Goal: Check status: Check status

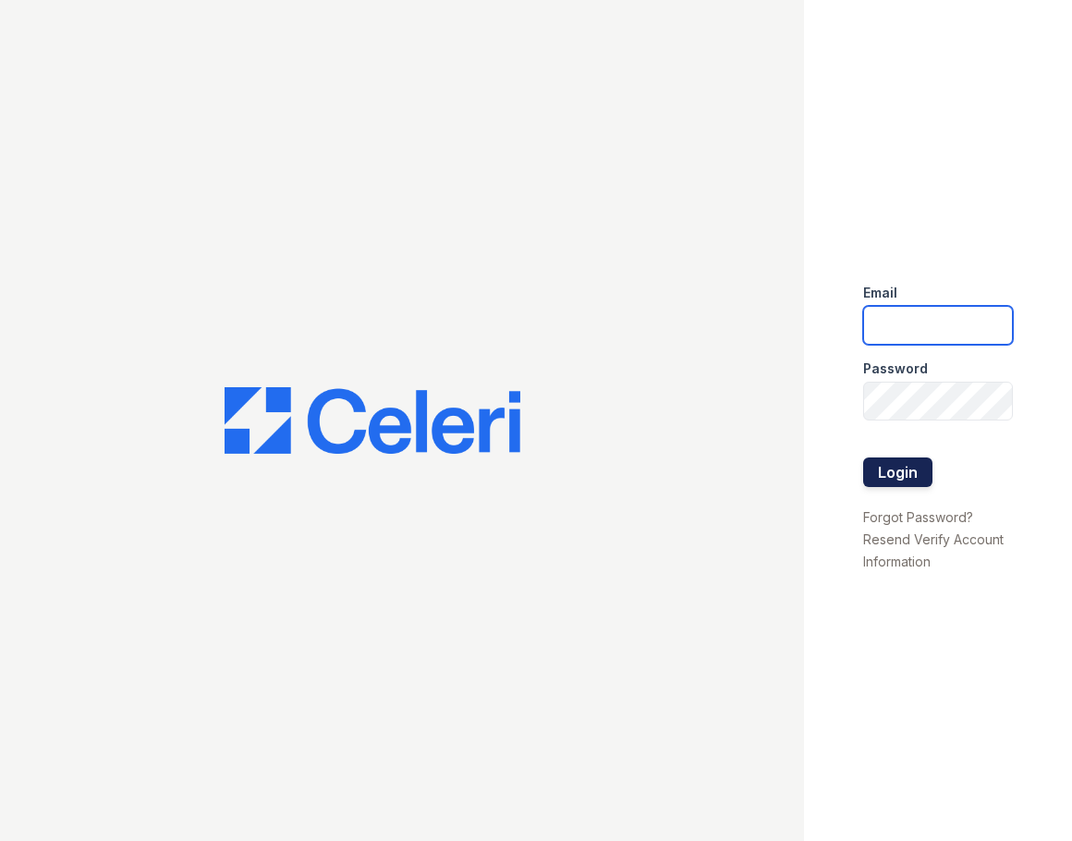
type input "[EMAIL_ADDRESS][DOMAIN_NAME]"
click at [916, 468] on button "Login" at bounding box center [897, 473] width 69 height 30
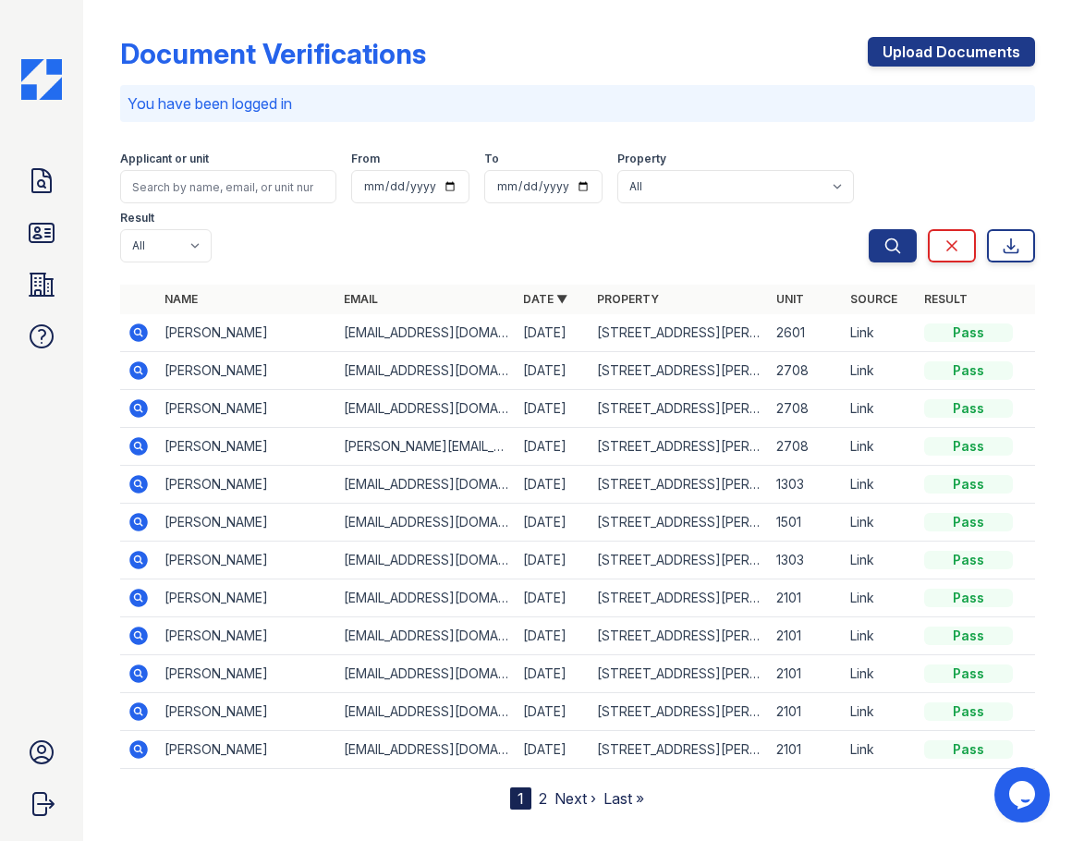
click at [137, 442] on icon at bounding box center [139, 446] width 22 height 22
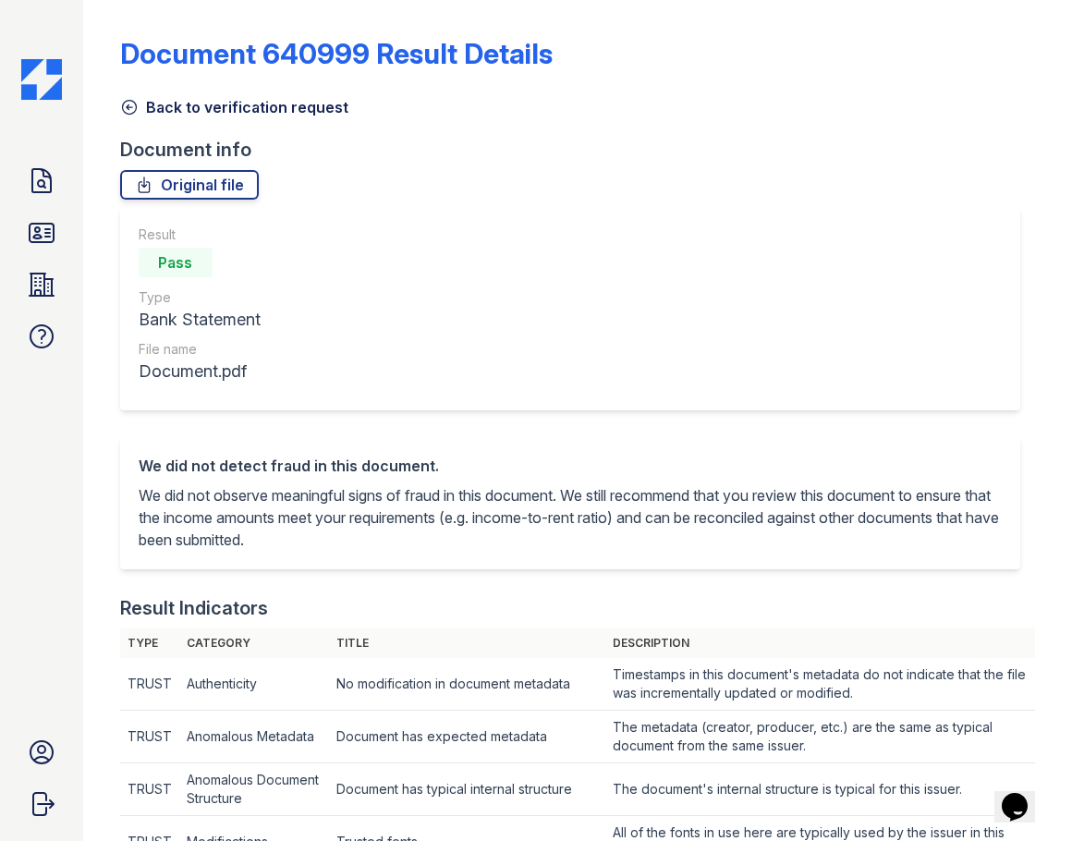
click at [128, 104] on icon at bounding box center [129, 107] width 18 height 18
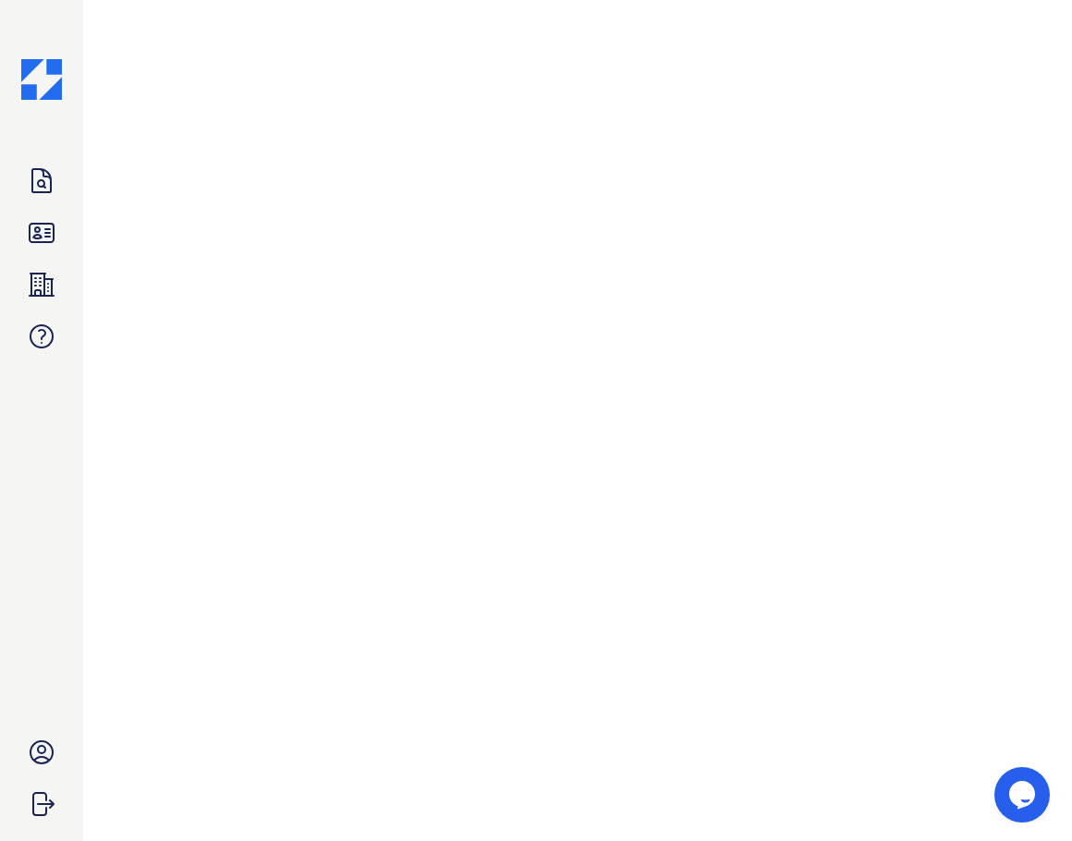
scroll to position [1089, 0]
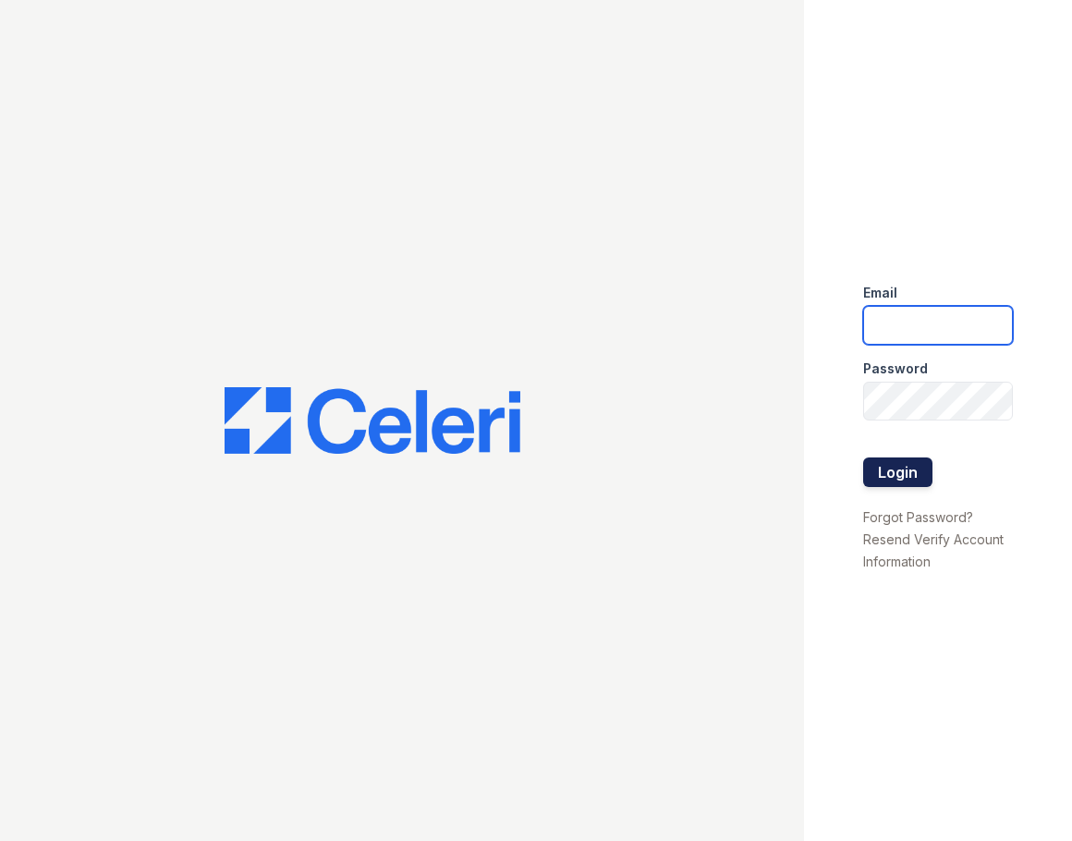
type input "[EMAIL_ADDRESS][DOMAIN_NAME]"
click at [914, 475] on button "Login" at bounding box center [897, 473] width 69 height 30
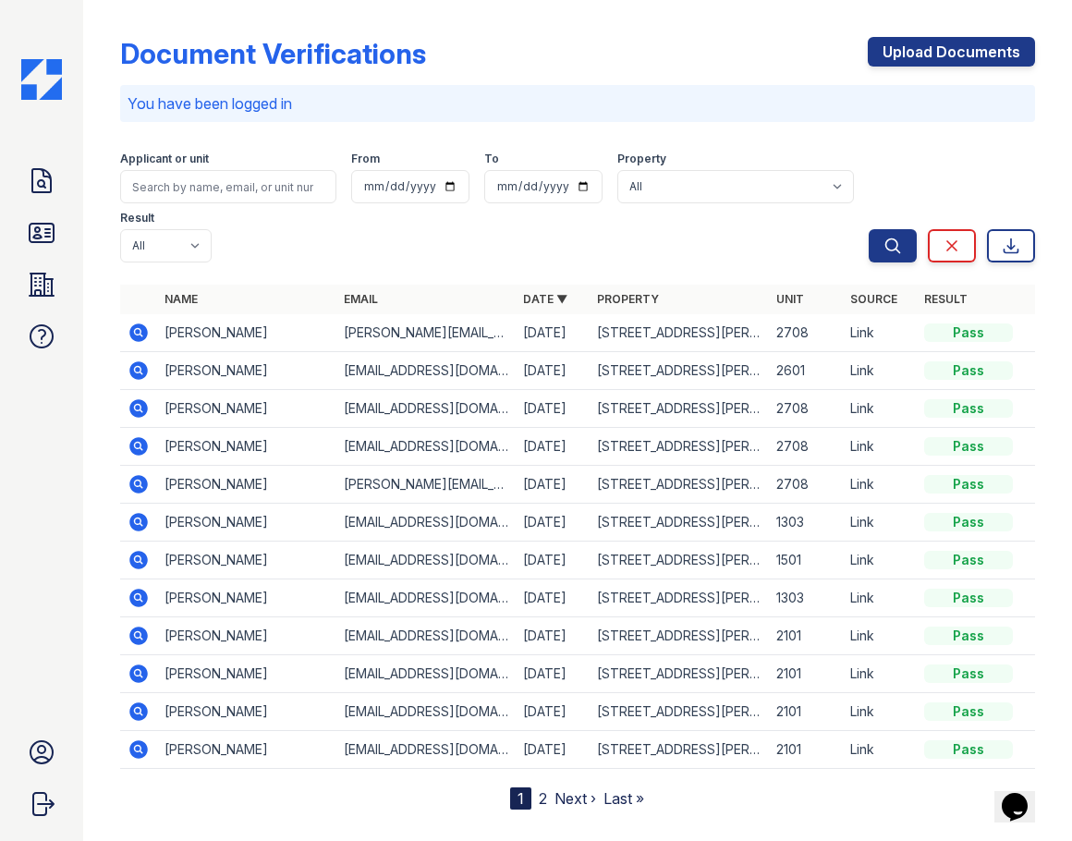
click at [128, 324] on icon at bounding box center [139, 333] width 22 height 22
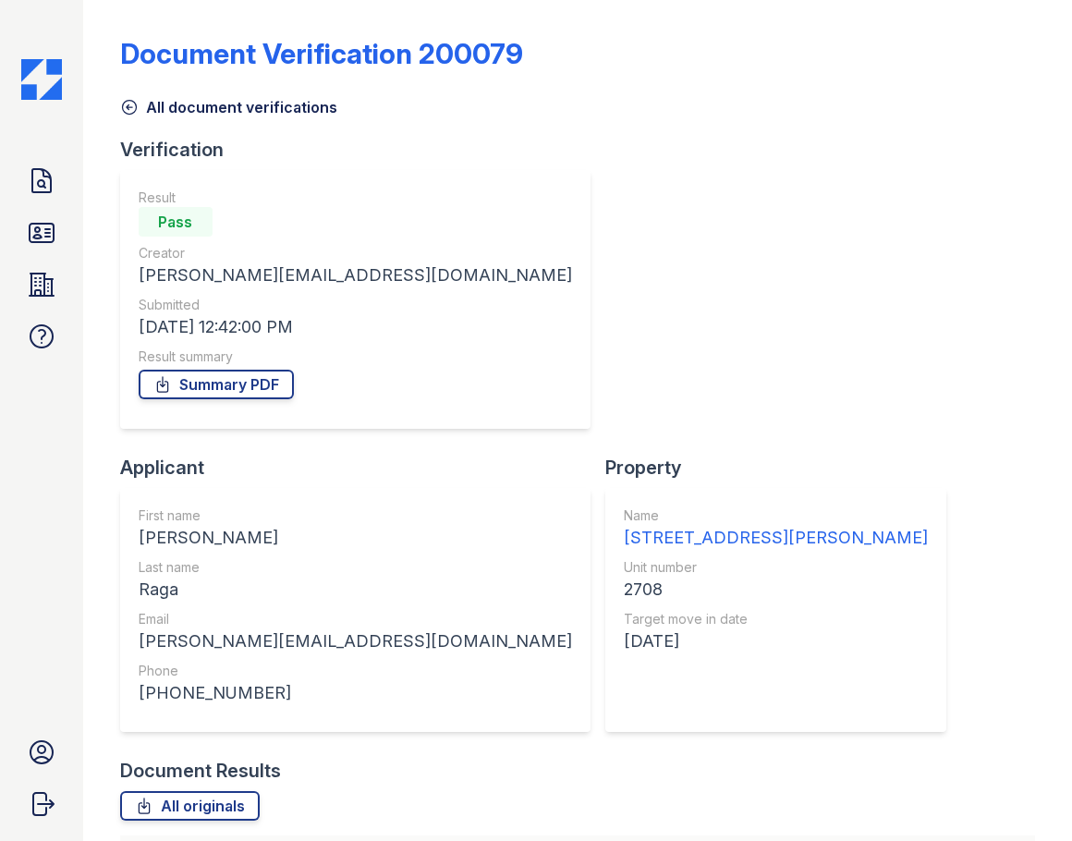
click at [135, 326] on div "Result Pass Creator [PERSON_NAME][EMAIL_ADDRESS][DOMAIN_NAME] Submitted [DATE] …" at bounding box center [355, 299] width 471 height 259
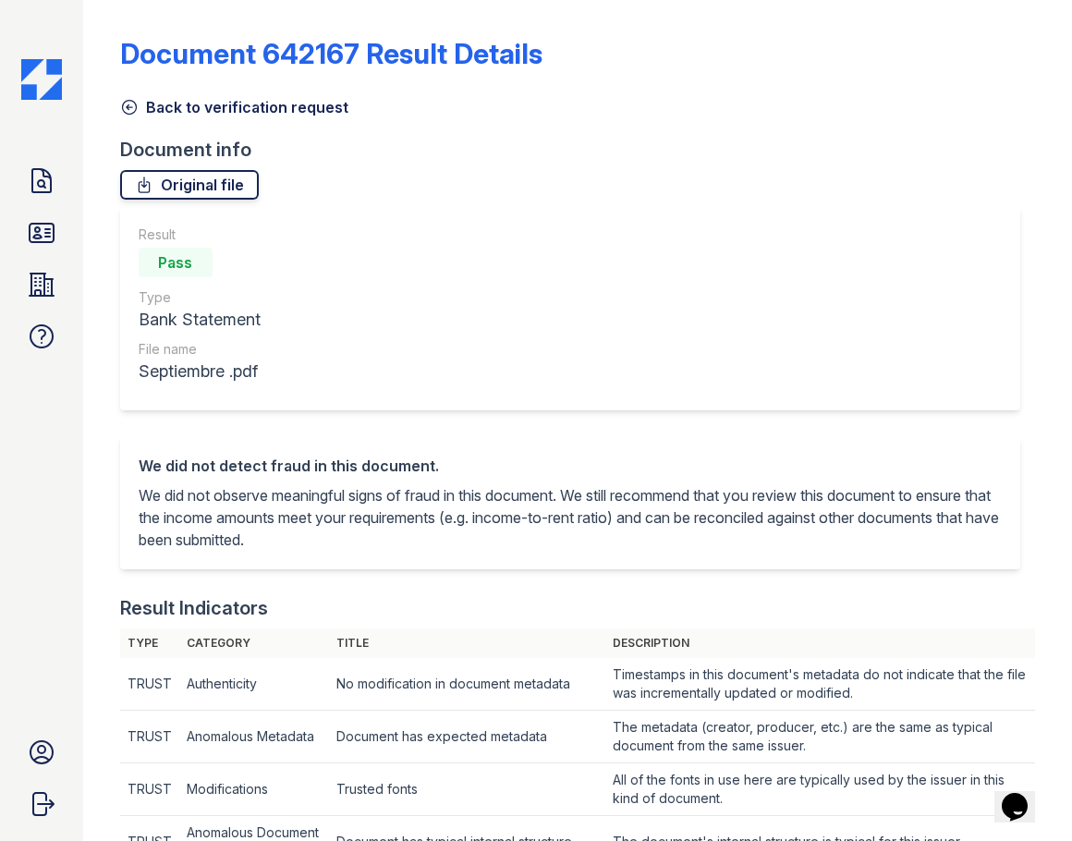
click at [226, 181] on link "Original file" at bounding box center [189, 185] width 139 height 30
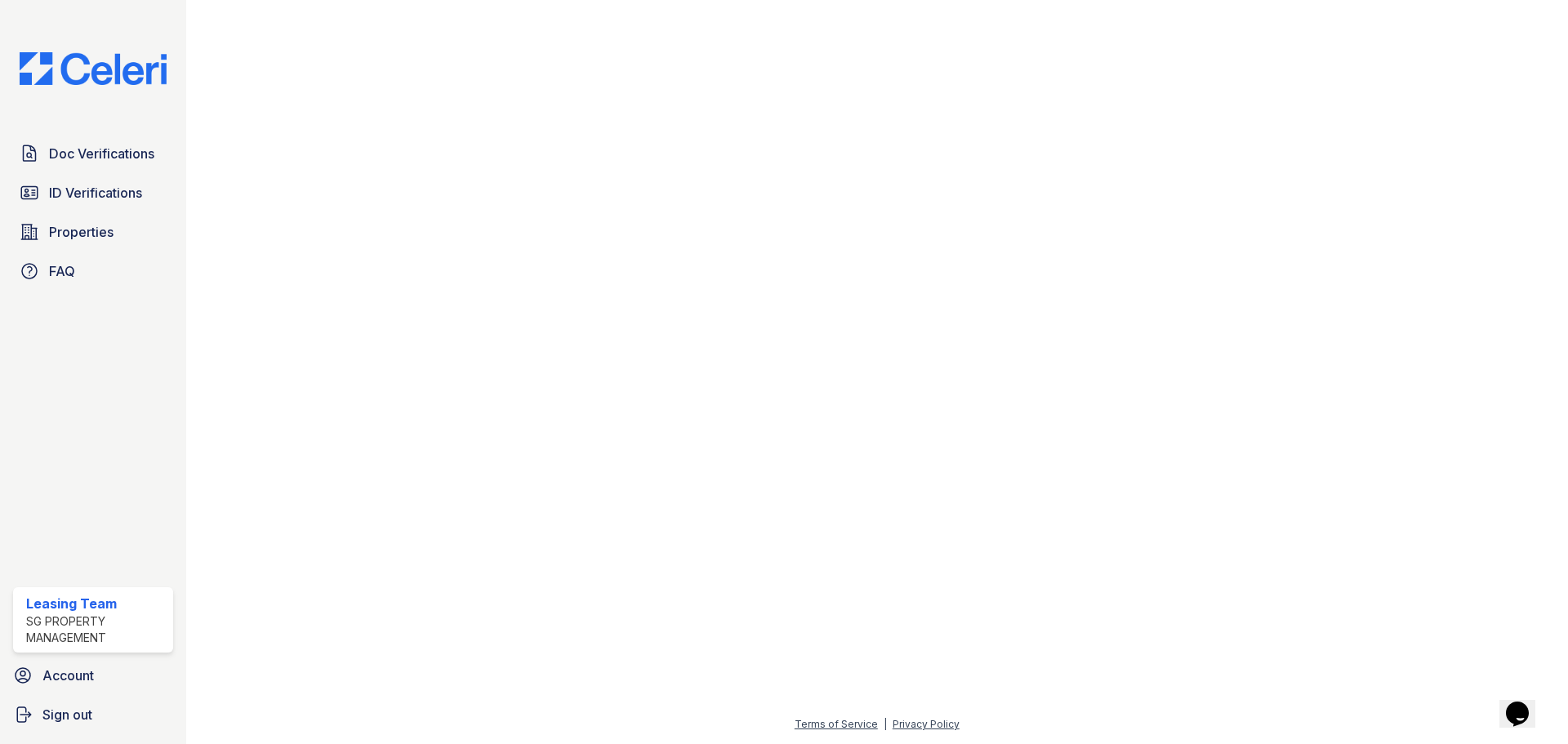
scroll to position [893, 0]
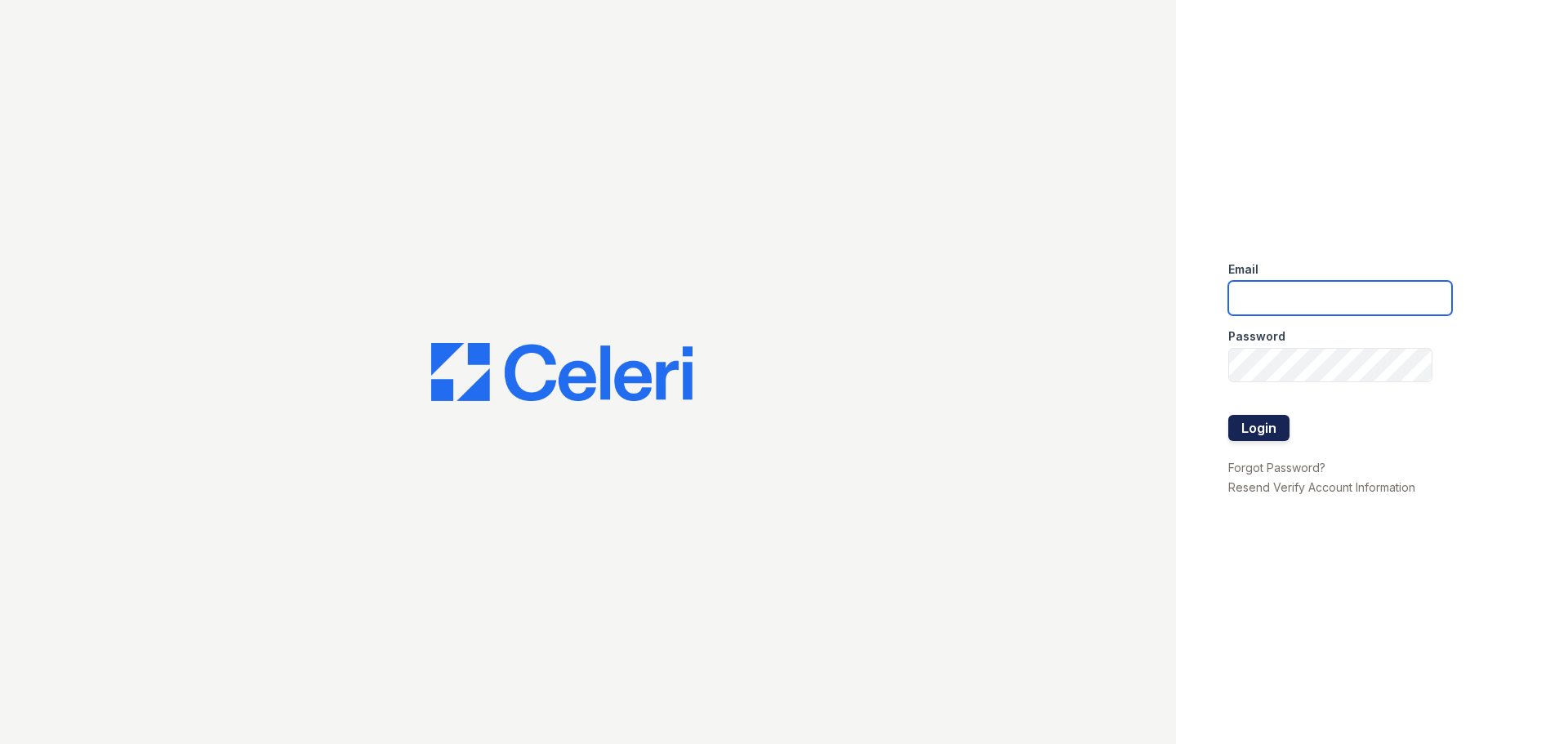
type input "[EMAIL_ADDRESS][DOMAIN_NAME]"
click at [1246, 429] on button "Login" at bounding box center [1258, 429] width 61 height 27
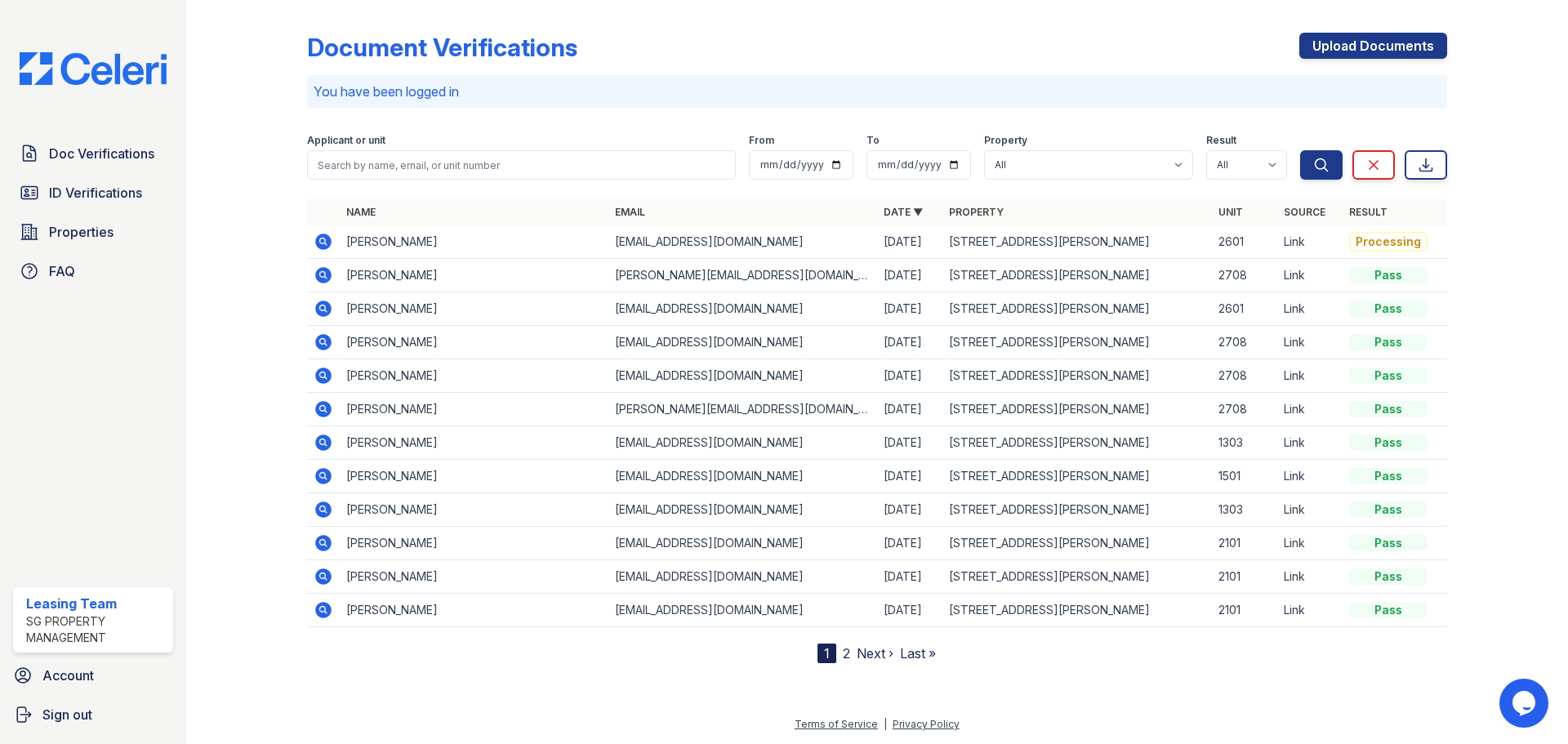
click at [319, 240] on icon at bounding box center [323, 242] width 19 height 19
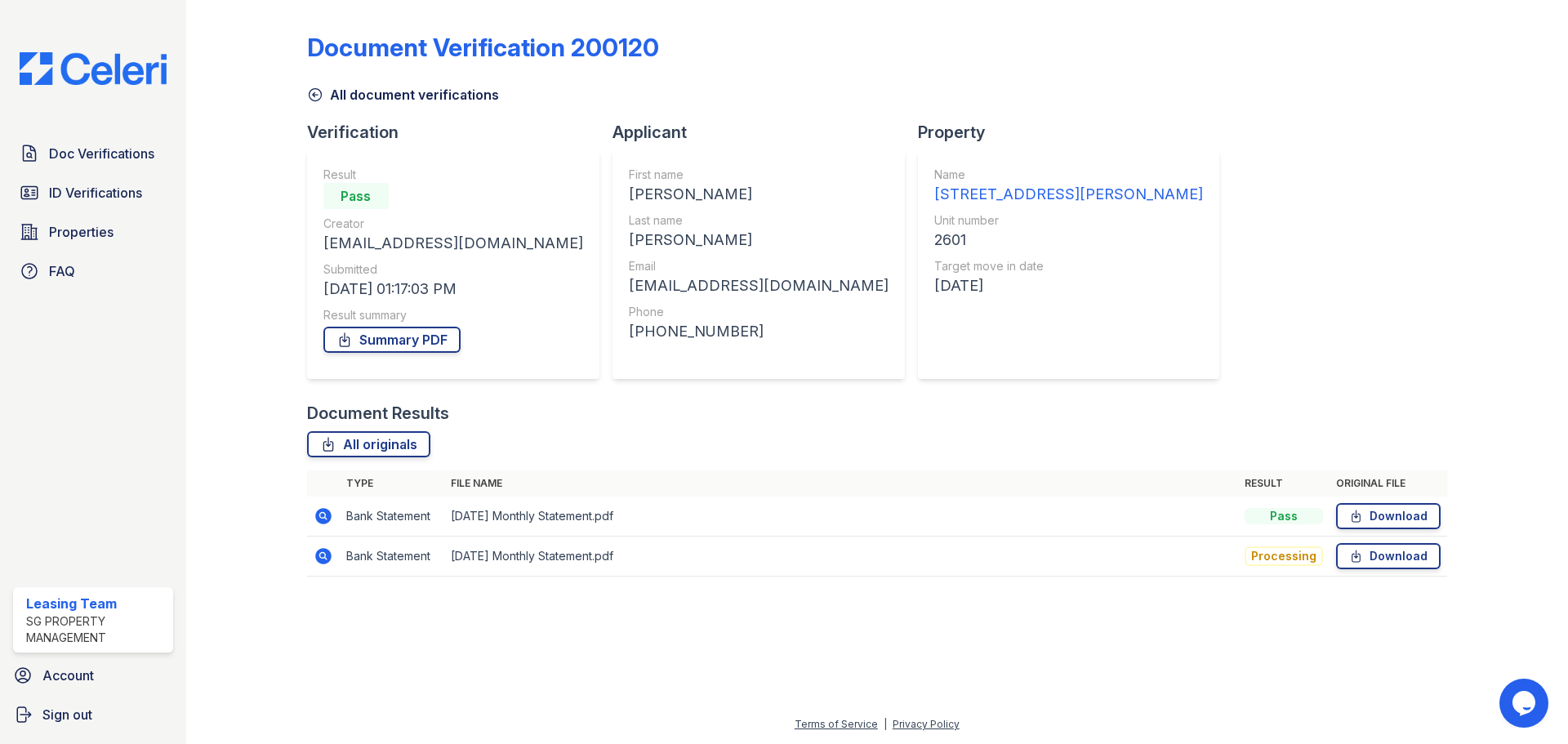
click at [323, 516] on icon at bounding box center [322, 515] width 4 height 4
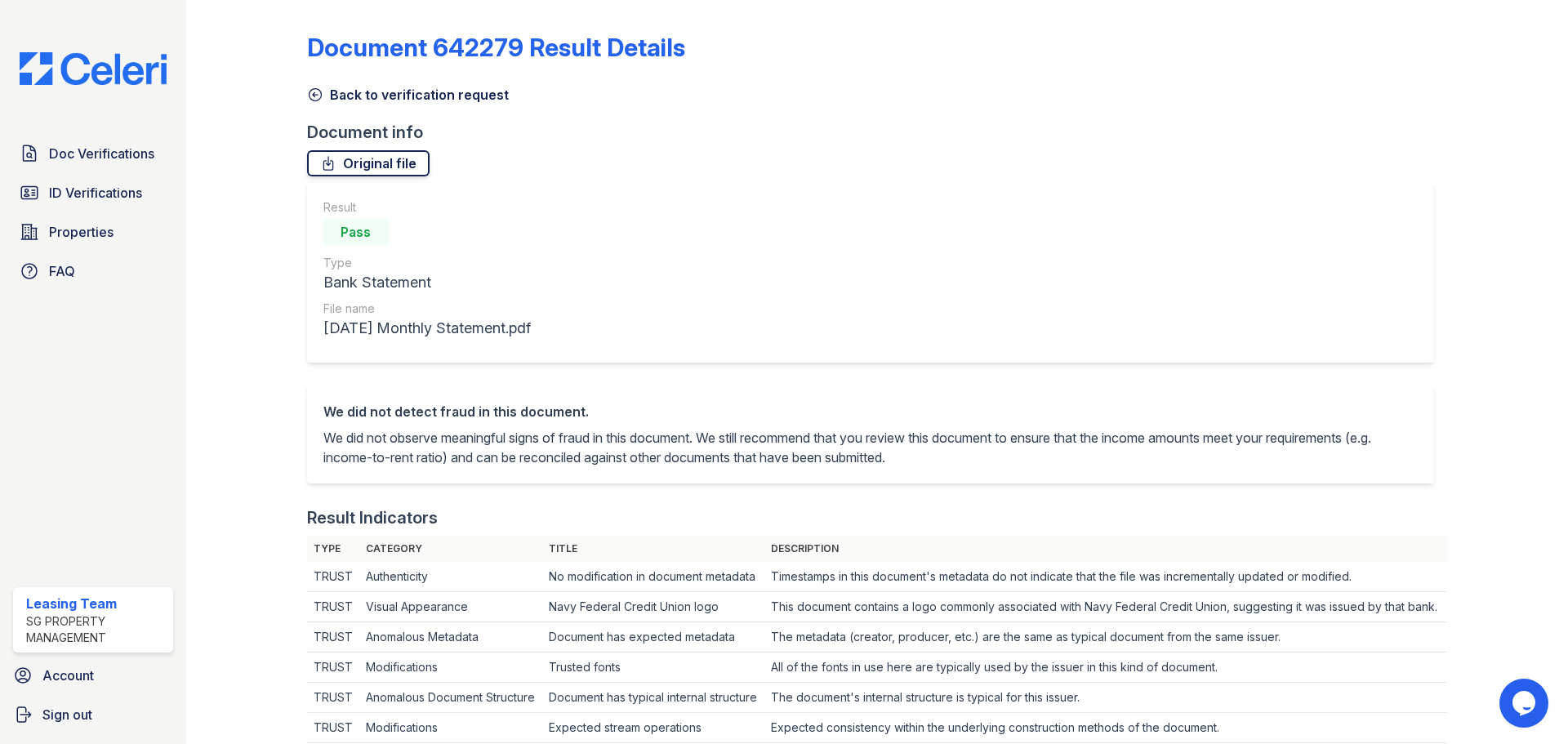
click at [385, 159] on link "Original file" at bounding box center [368, 163] width 123 height 27
click at [315, 91] on icon at bounding box center [315, 95] width 16 height 16
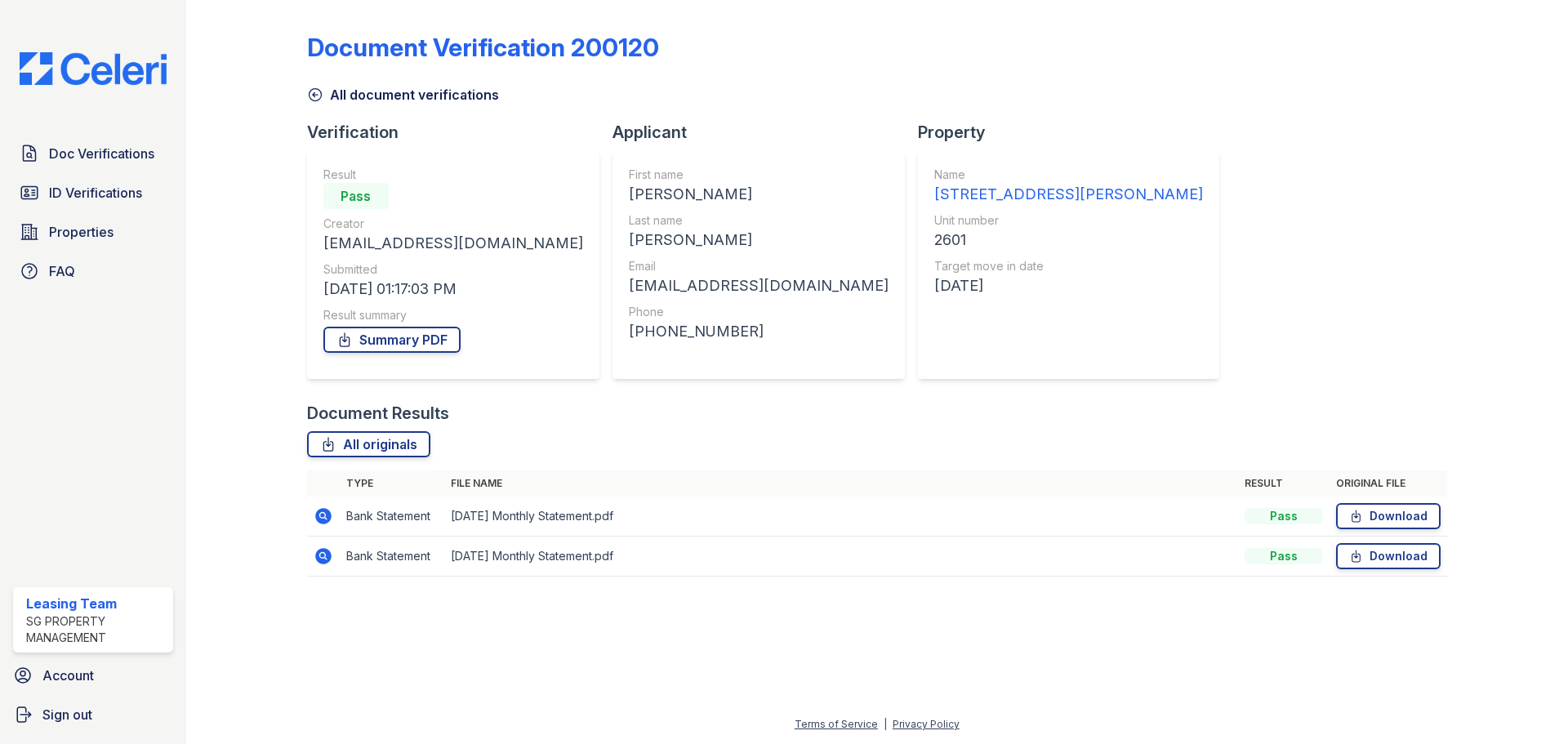
click at [326, 560] on icon at bounding box center [323, 556] width 16 height 16
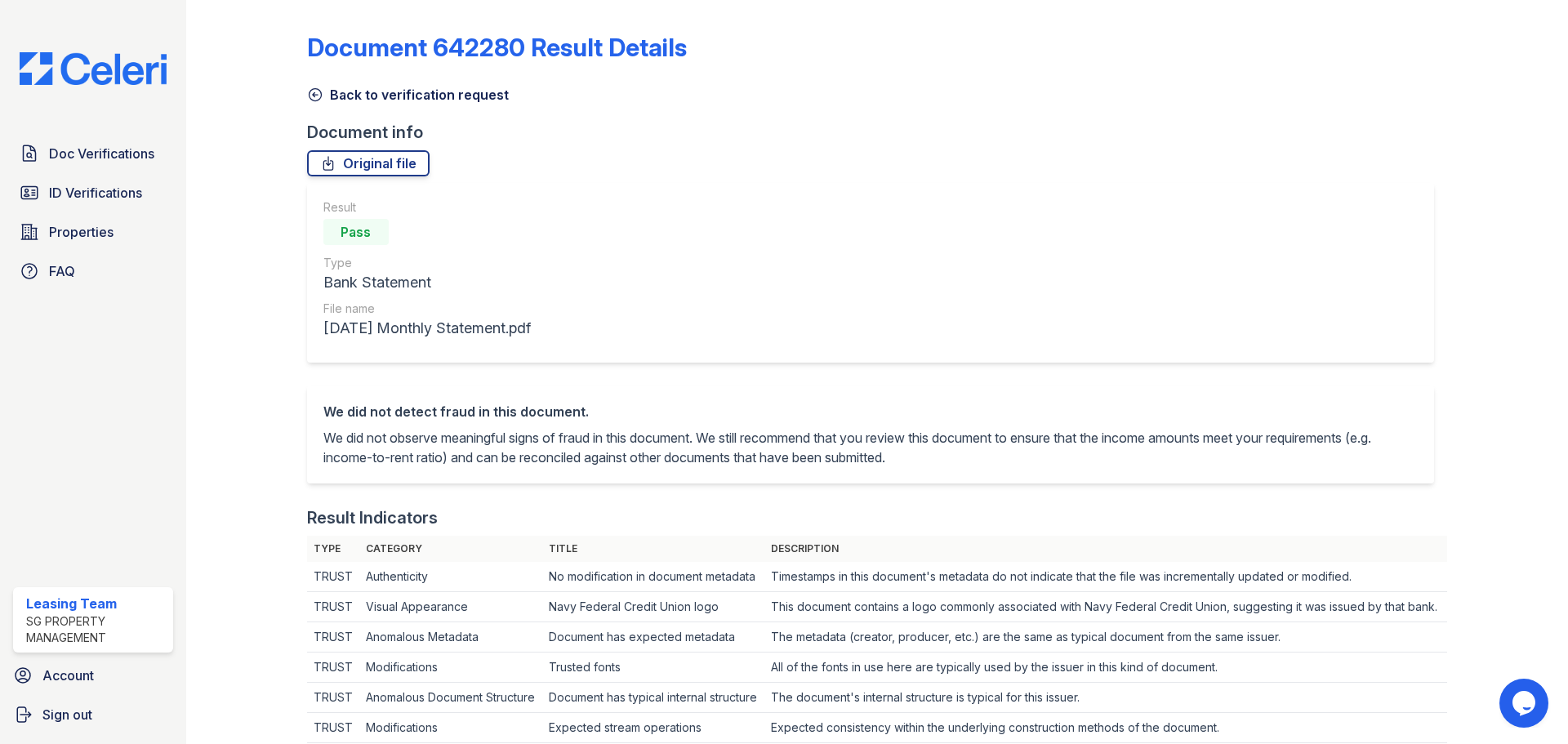
click at [311, 97] on icon at bounding box center [315, 95] width 16 height 16
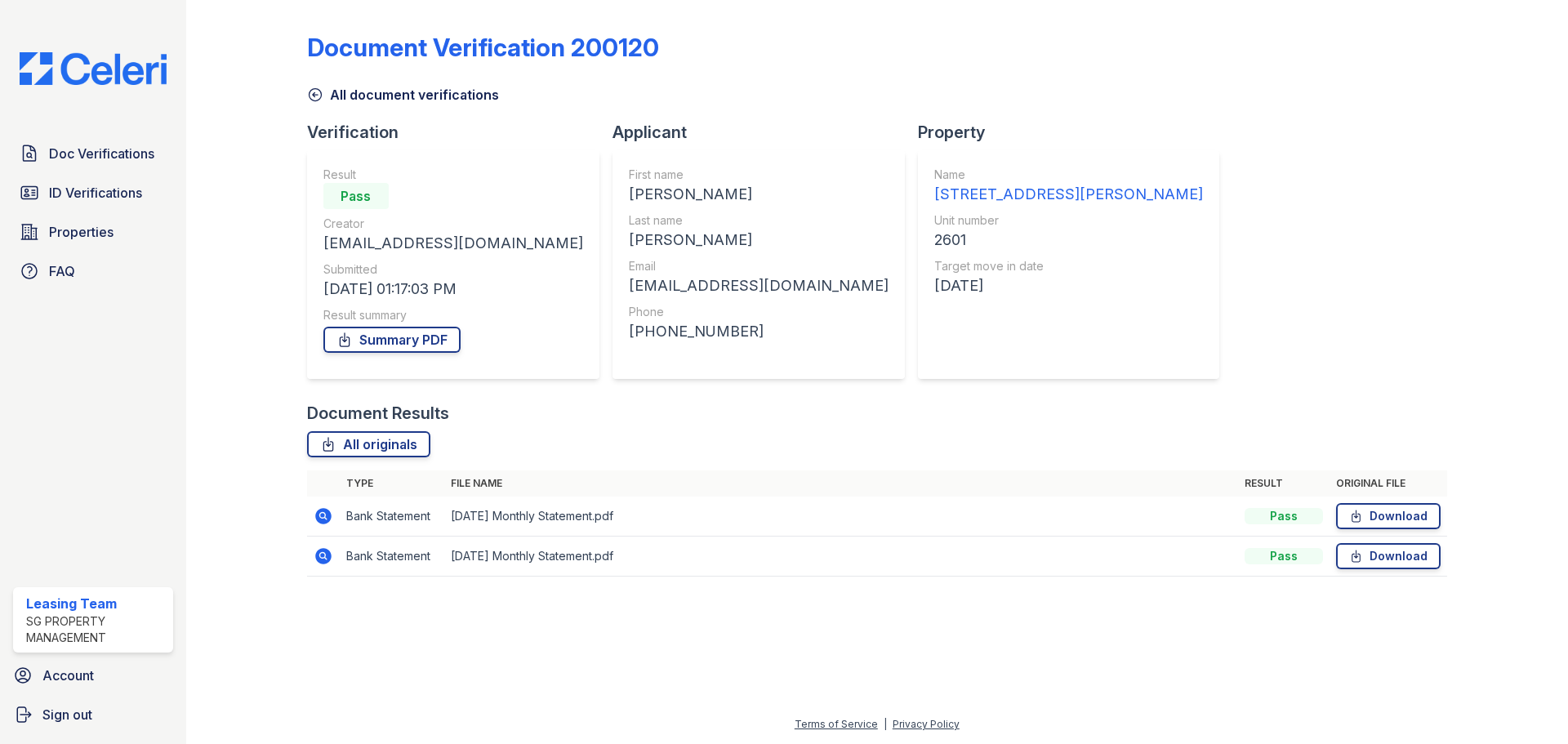
click at [319, 512] on icon at bounding box center [323, 516] width 16 height 16
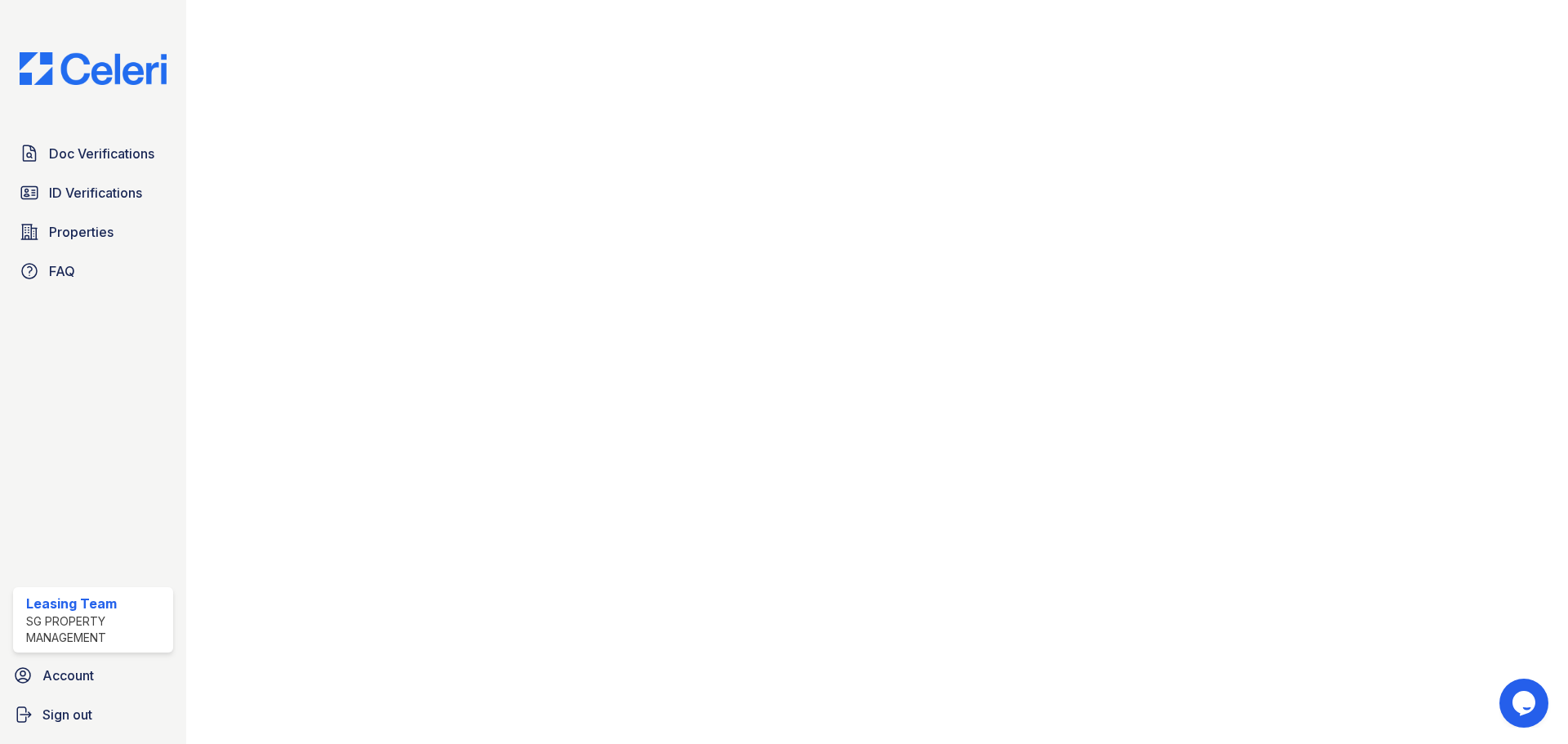
scroll to position [877, 0]
